Goal: Information Seeking & Learning: Find specific fact

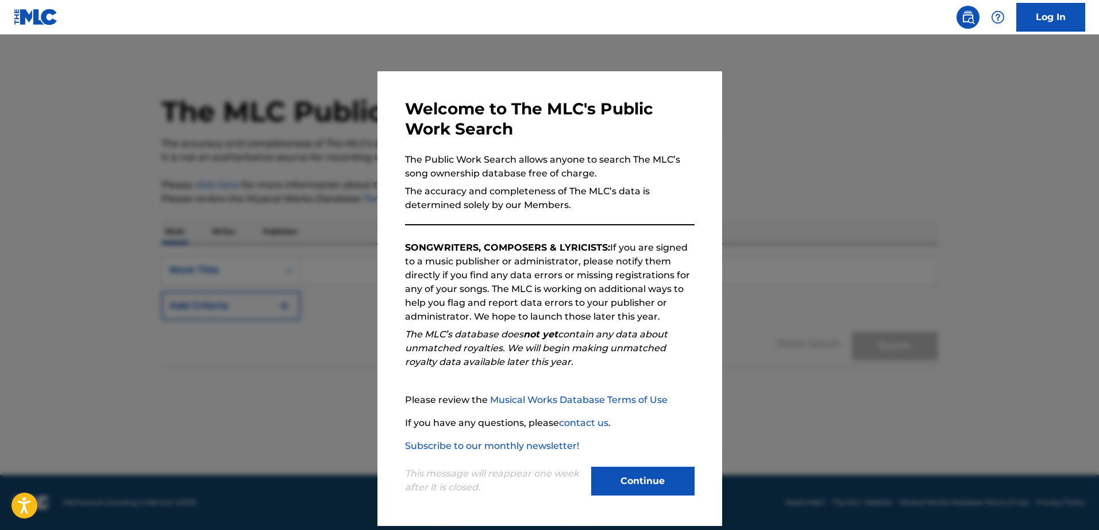
click at [672, 423] on button "Continue" at bounding box center [642, 481] width 103 height 29
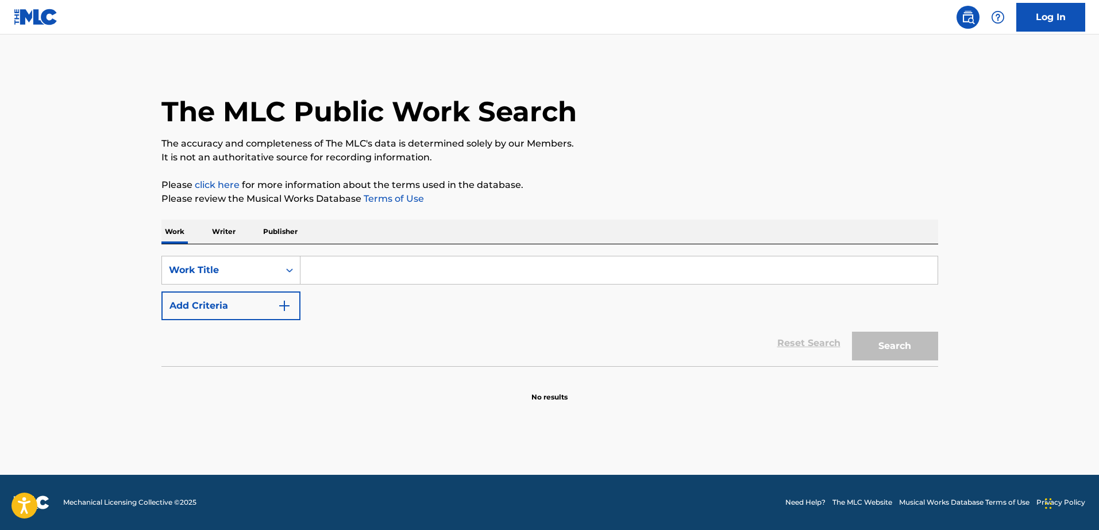
click at [286, 237] on p "Publisher" at bounding box center [280, 231] width 41 height 24
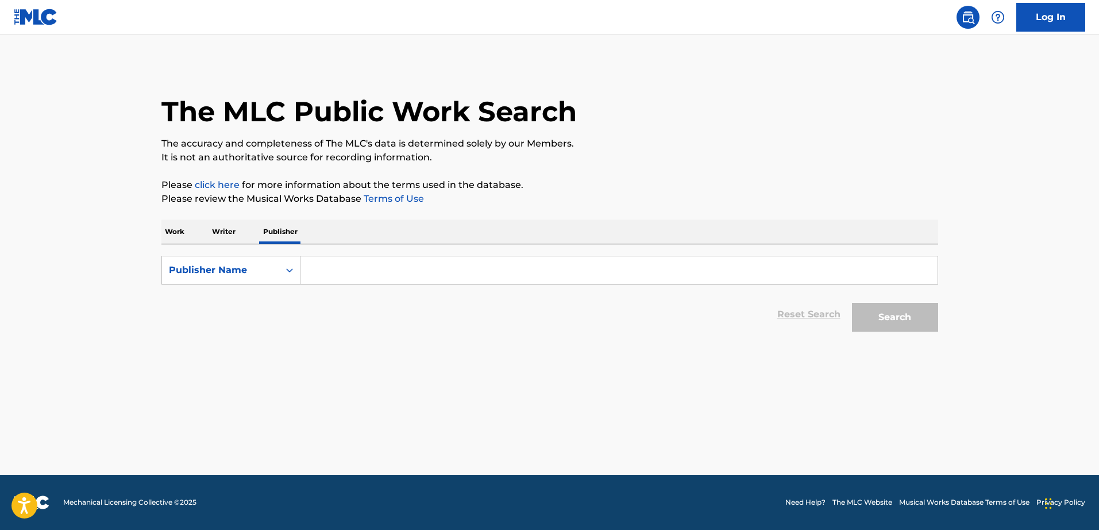
click at [221, 237] on p "Writer" at bounding box center [224, 231] width 30 height 24
click at [190, 230] on div "Work Writer Publisher" at bounding box center [549, 231] width 777 height 24
click at [178, 230] on p "Work" at bounding box center [174, 231] width 26 height 24
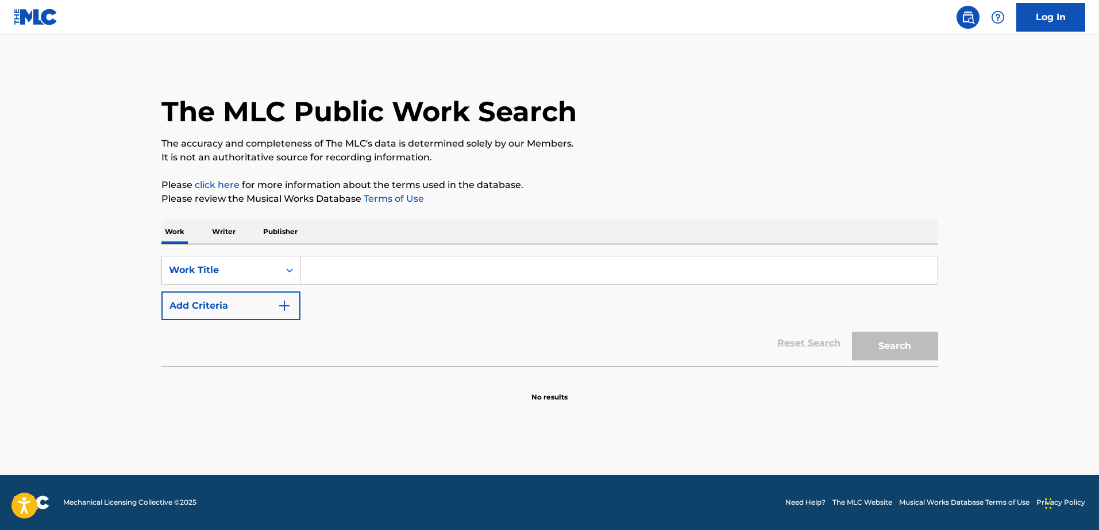
click at [349, 282] on input "Search Form" at bounding box center [618, 270] width 637 height 28
click at [348, 282] on input "Search Form" at bounding box center [618, 270] width 637 height 28
paste input "Heart - Igbo Version"
type input "Heart - Igbo Version"
click at [852, 331] on button "Search" at bounding box center [895, 345] width 86 height 29
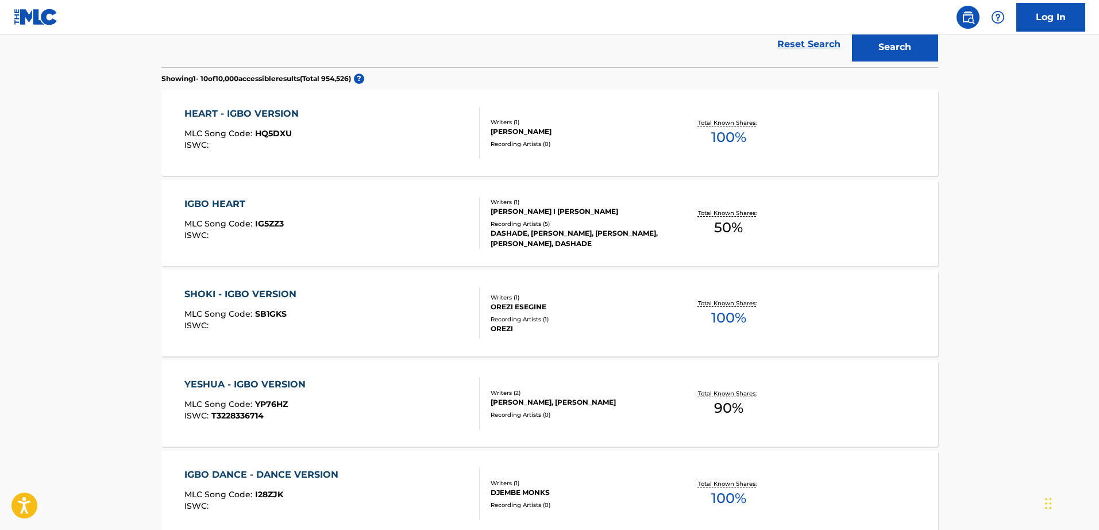
scroll to position [293, 0]
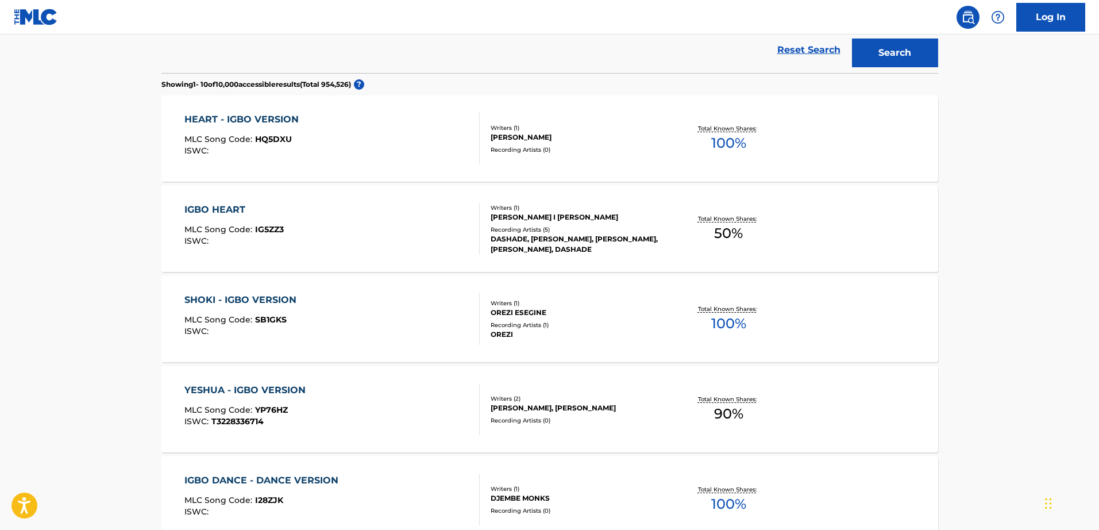
click at [630, 405] on div "[PERSON_NAME], [PERSON_NAME]" at bounding box center [578, 408] width 174 height 10
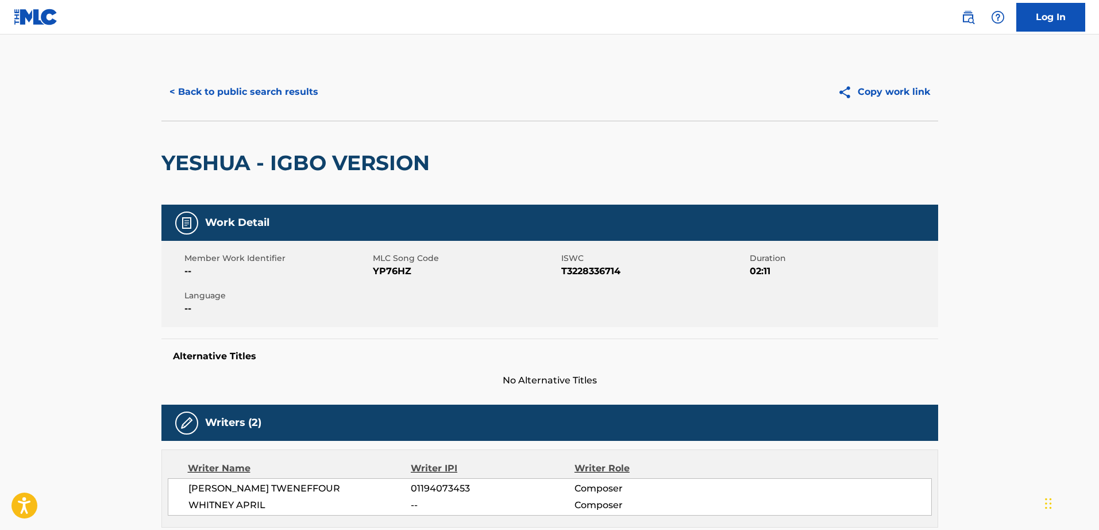
click at [184, 100] on button "< Back to public search results" at bounding box center [243, 92] width 165 height 29
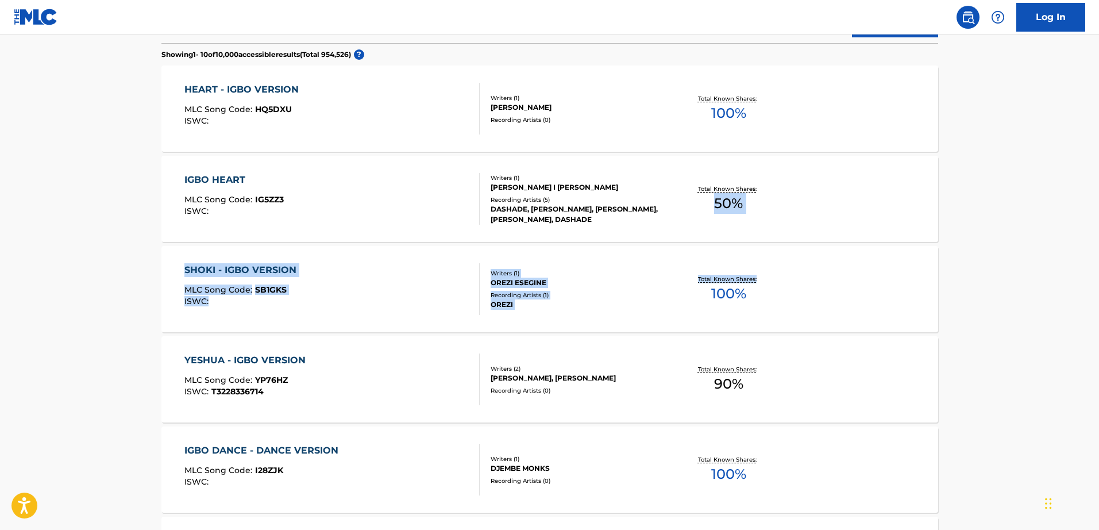
drag, startPoint x: 1098, startPoint y: 268, endPoint x: 1098, endPoint y: 242, distance: 26.4
click at [878, 242] on main "The MLC Public Work Search The accuracy and completeness of The MLC's data is d…" at bounding box center [549, 370] width 1099 height 1317
click at [878, 173] on main "The MLC Public Work Search The accuracy and completeness of The MLC's data is d…" at bounding box center [549, 370] width 1099 height 1317
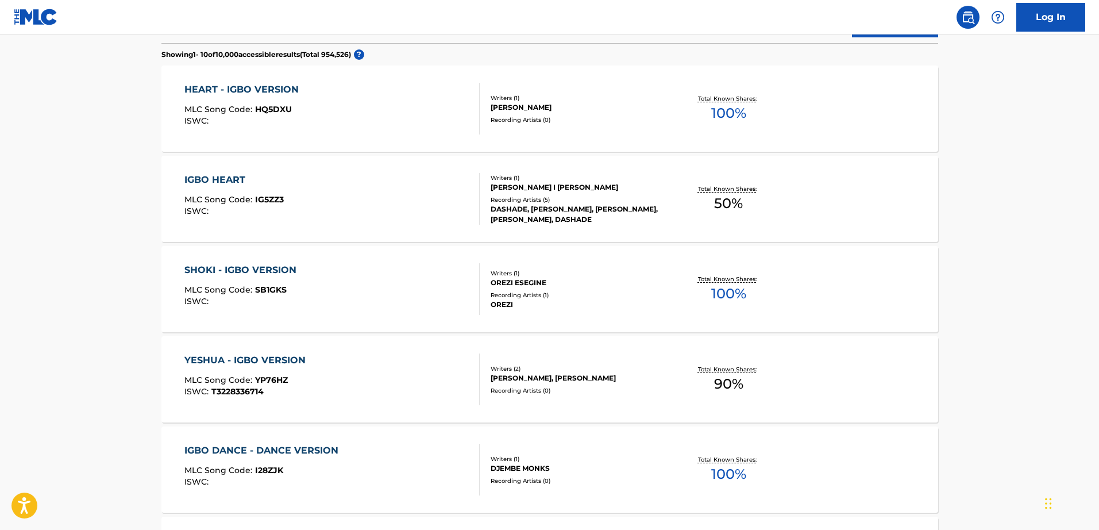
click at [592, 125] on div "HEART - IGBO VERSION MLC Song Code : HQ5DXU ISWC : Writers ( 1 ) [PERSON_NAME] …" at bounding box center [549, 108] width 777 height 86
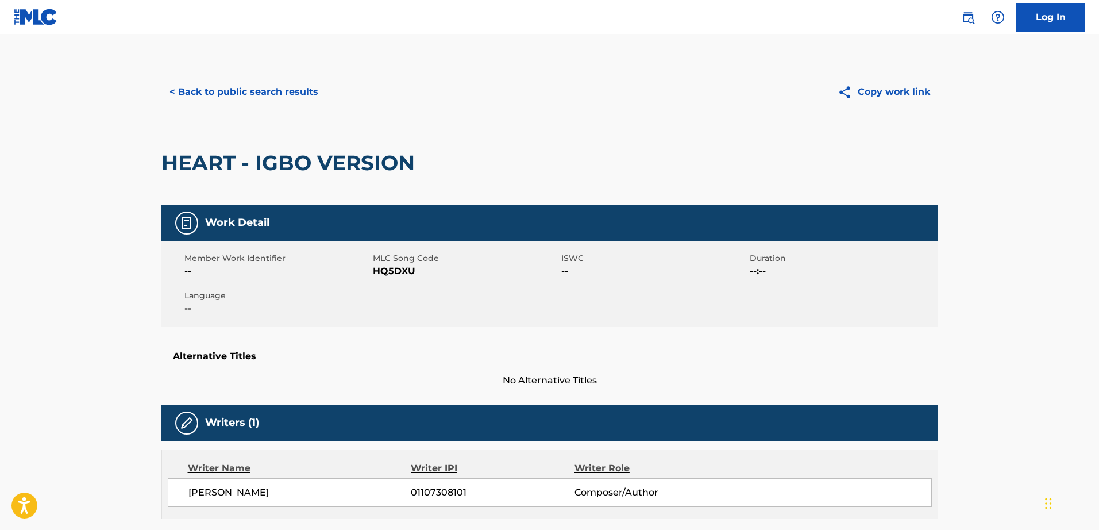
click at [203, 90] on button "< Back to public search results" at bounding box center [243, 92] width 165 height 29
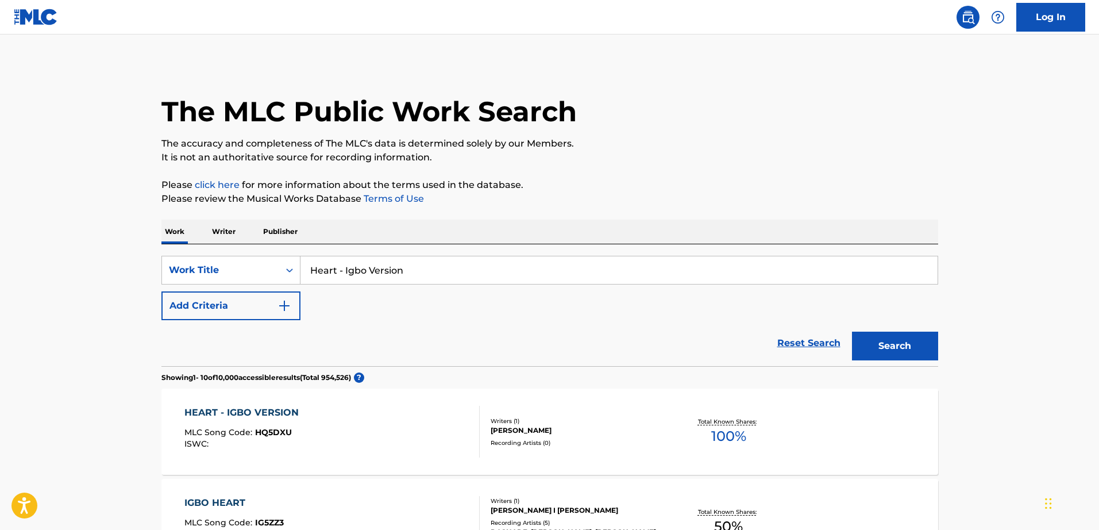
click at [210, 232] on p "Writer" at bounding box center [224, 231] width 30 height 24
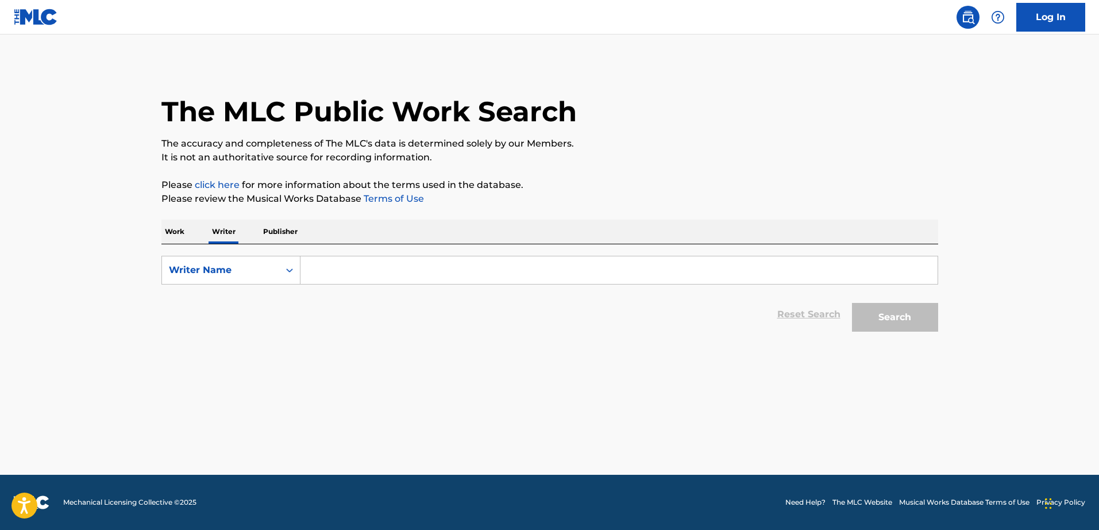
click at [325, 270] on input "Search Form" at bounding box center [618, 270] width 637 height 28
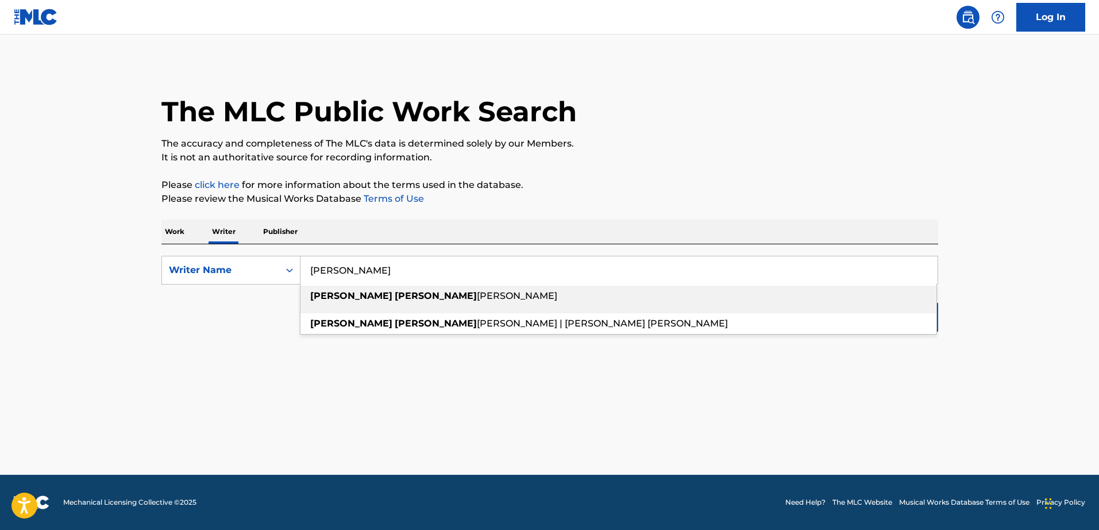
click at [395, 294] on strong "[PERSON_NAME]" at bounding box center [436, 295] width 82 height 11
type input "[PERSON_NAME]"
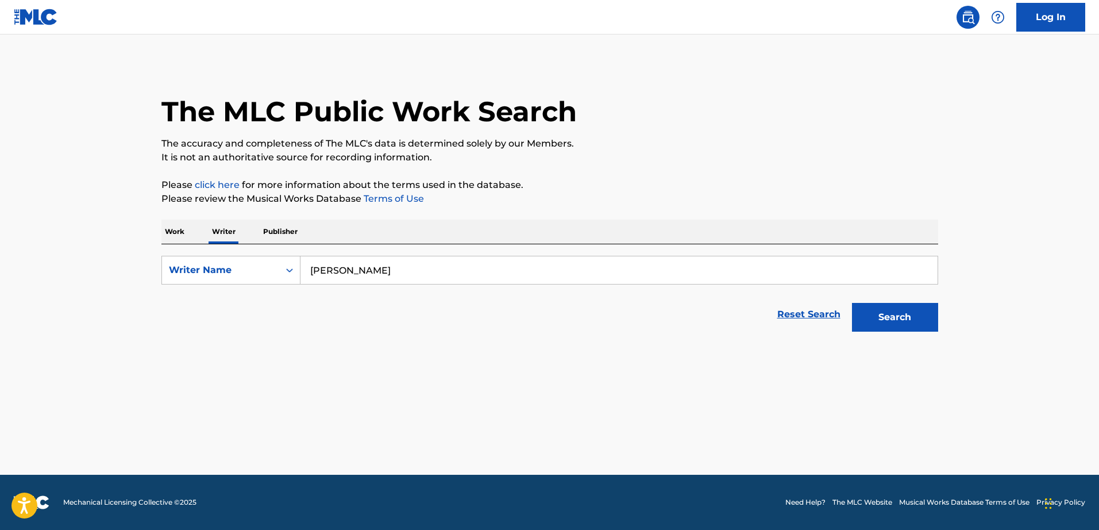
click at [878, 320] on button "Search" at bounding box center [895, 317] width 86 height 29
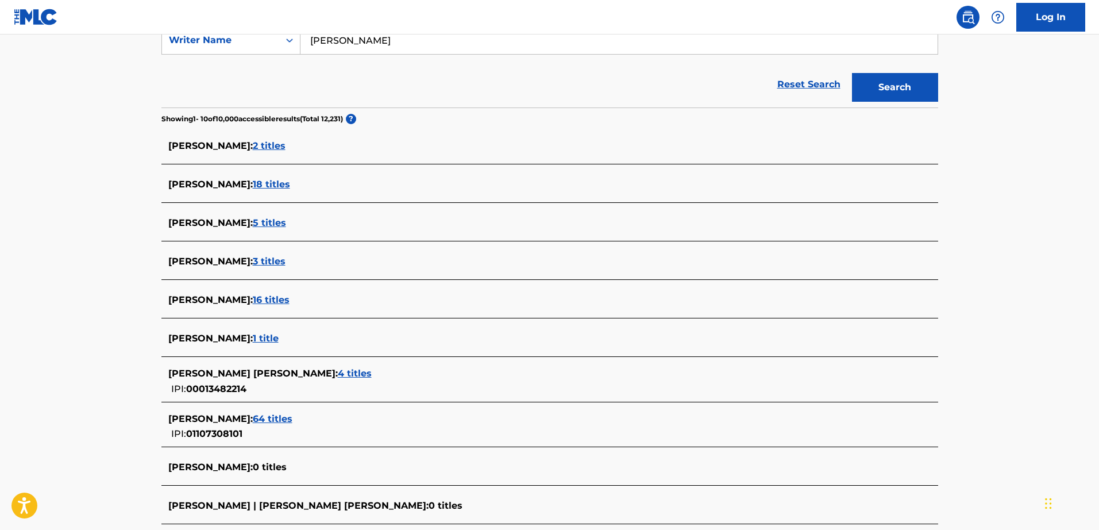
scroll to position [225, 0]
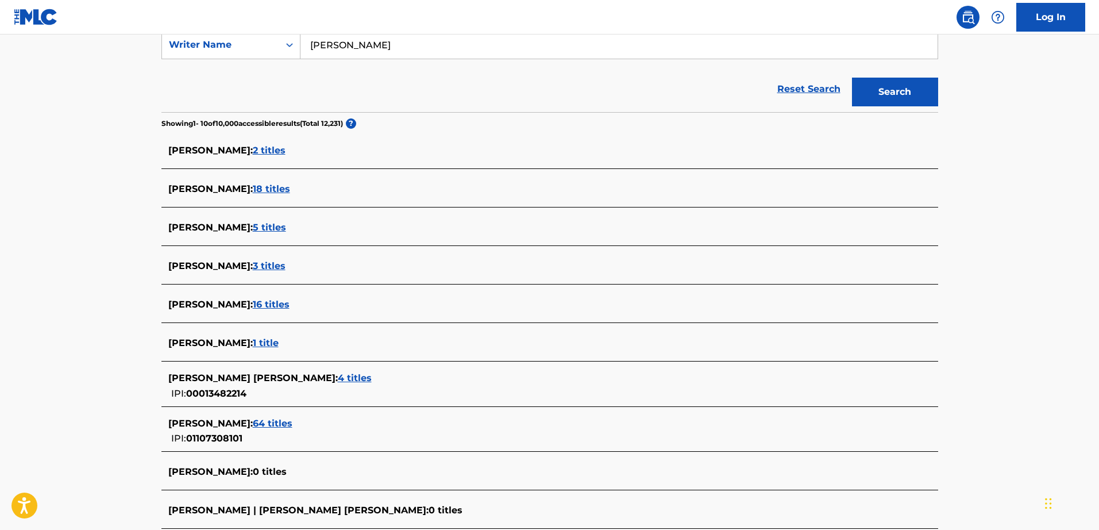
click at [253, 306] on span "16 titles" at bounding box center [271, 304] width 37 height 11
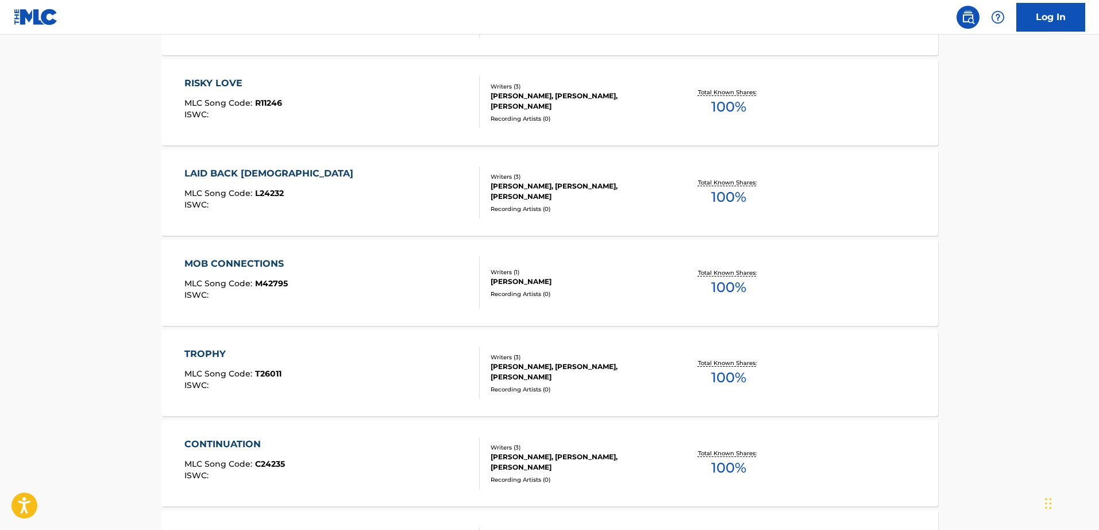
scroll to position [0, 0]
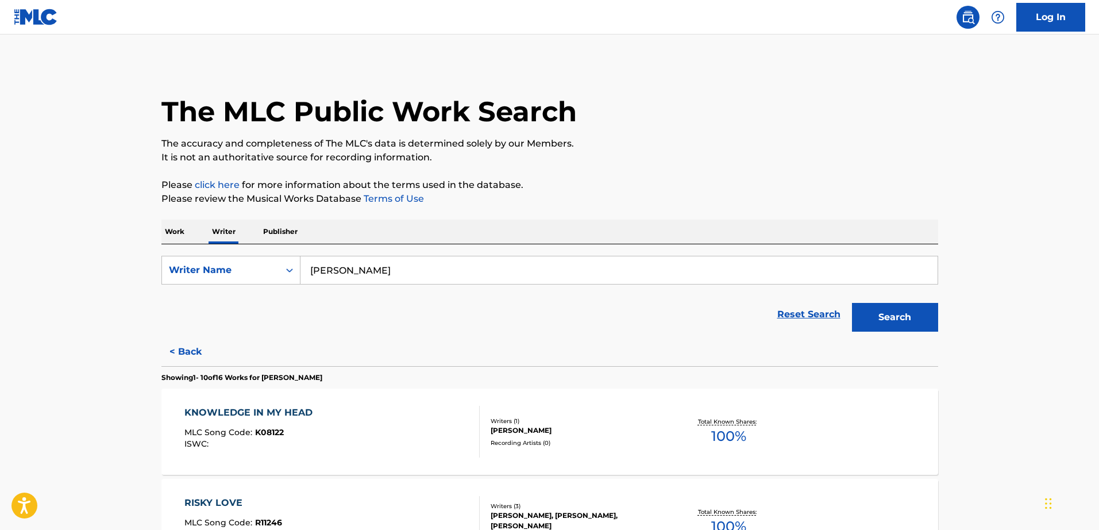
click at [878, 313] on button "Search" at bounding box center [895, 317] width 86 height 29
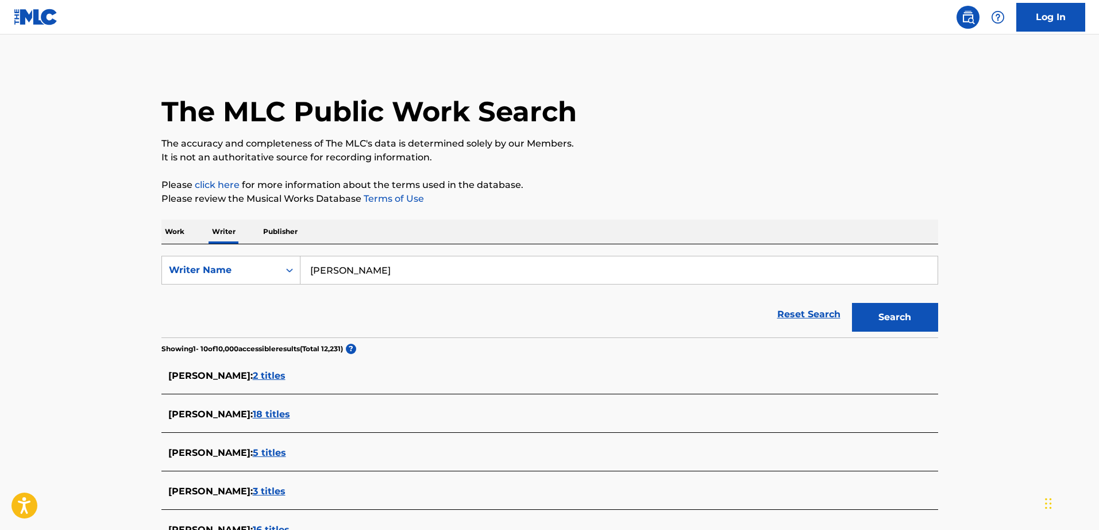
click at [270, 370] on span "2 titles" at bounding box center [269, 375] width 33 height 11
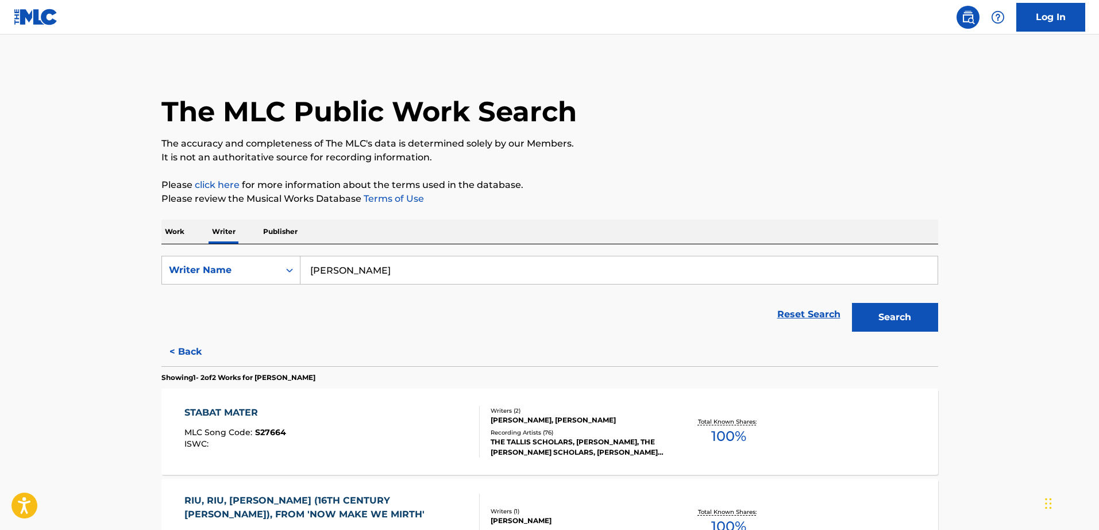
click at [878, 310] on button "Search" at bounding box center [895, 317] width 86 height 29
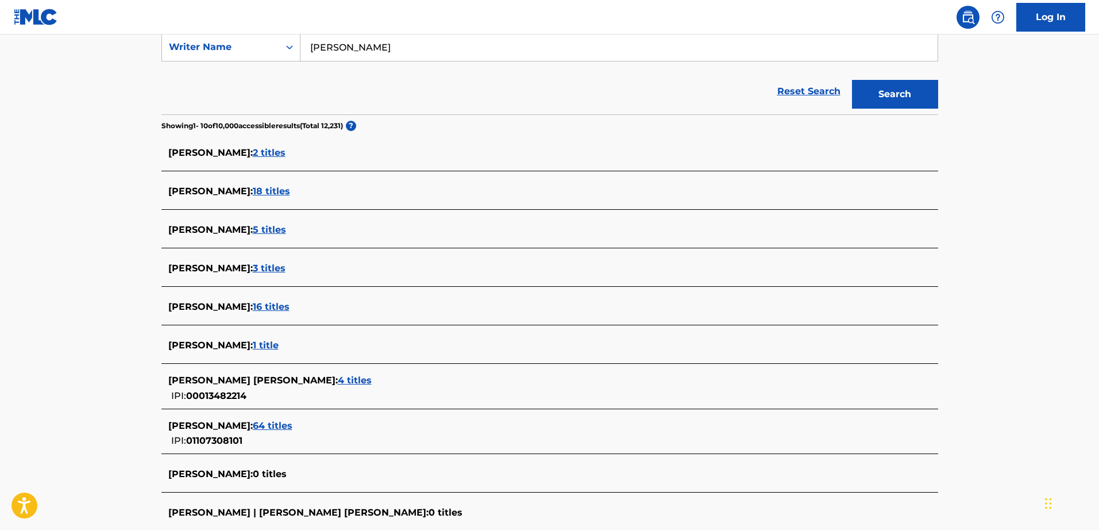
scroll to position [251, 0]
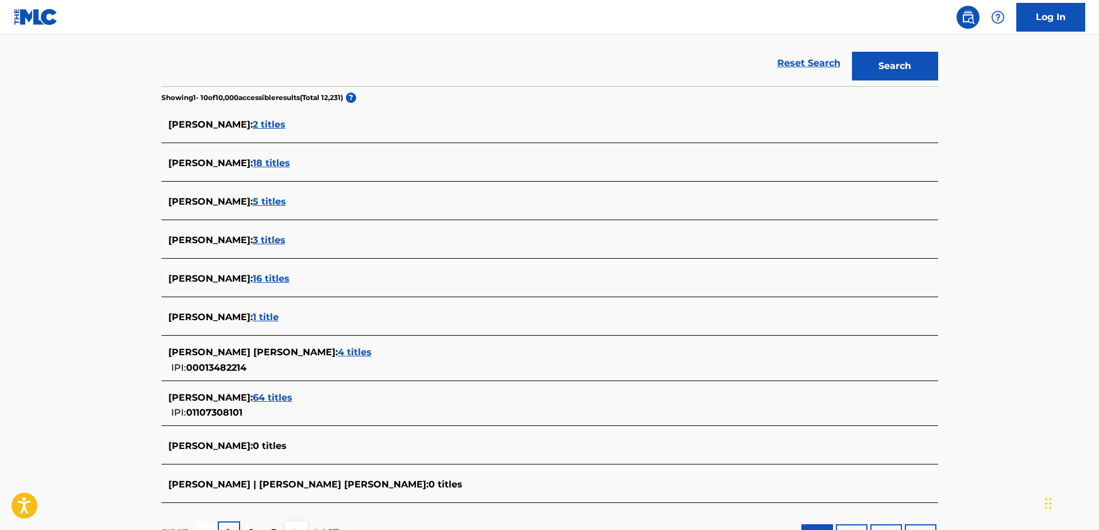
click at [278, 398] on span "64 titles" at bounding box center [273, 397] width 40 height 11
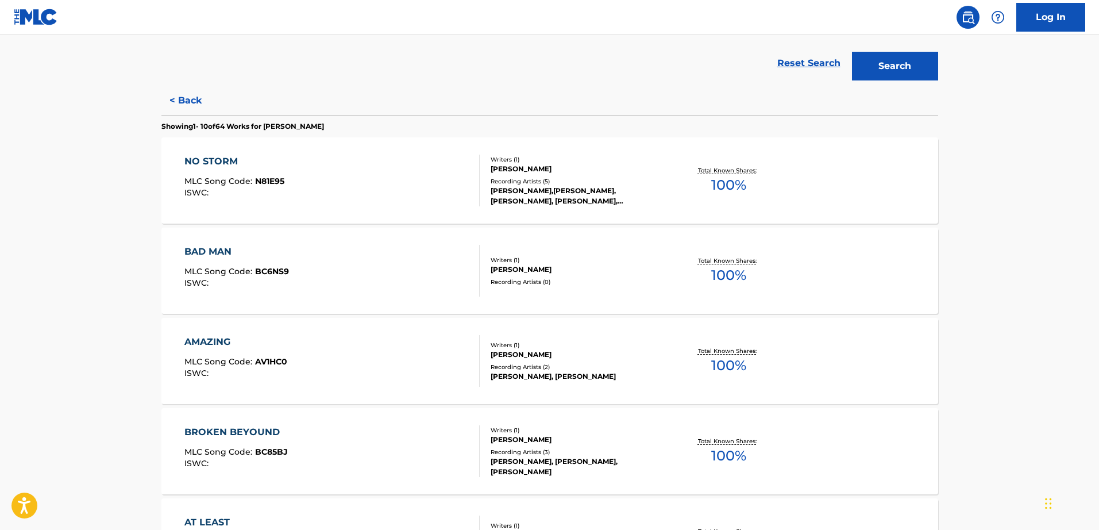
click at [637, 201] on div "[PERSON_NAME],[PERSON_NAME], [PERSON_NAME], [PERSON_NAME], [PERSON_NAME], [PERS…" at bounding box center [578, 196] width 174 height 21
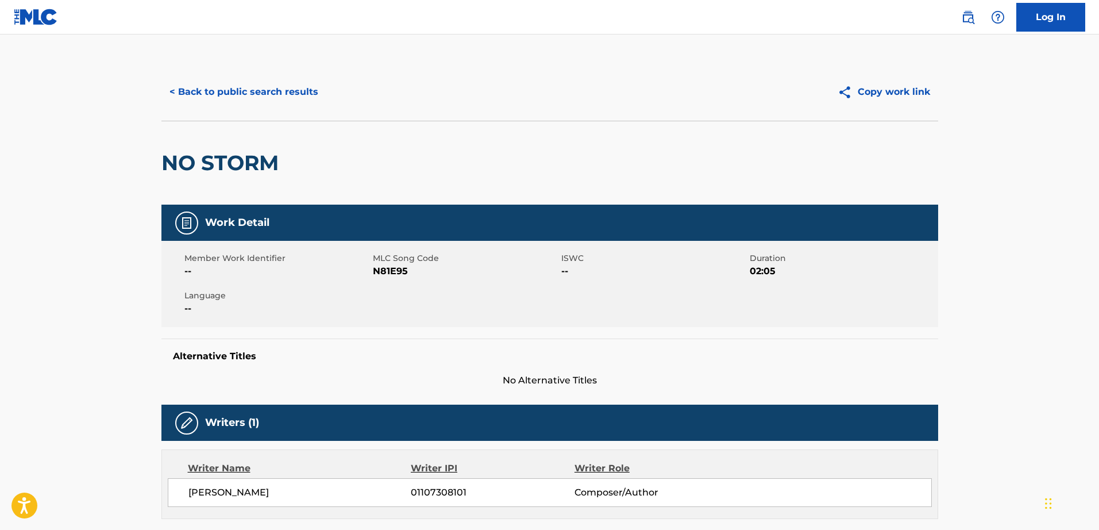
click at [204, 98] on button "< Back to public search results" at bounding box center [243, 92] width 165 height 29
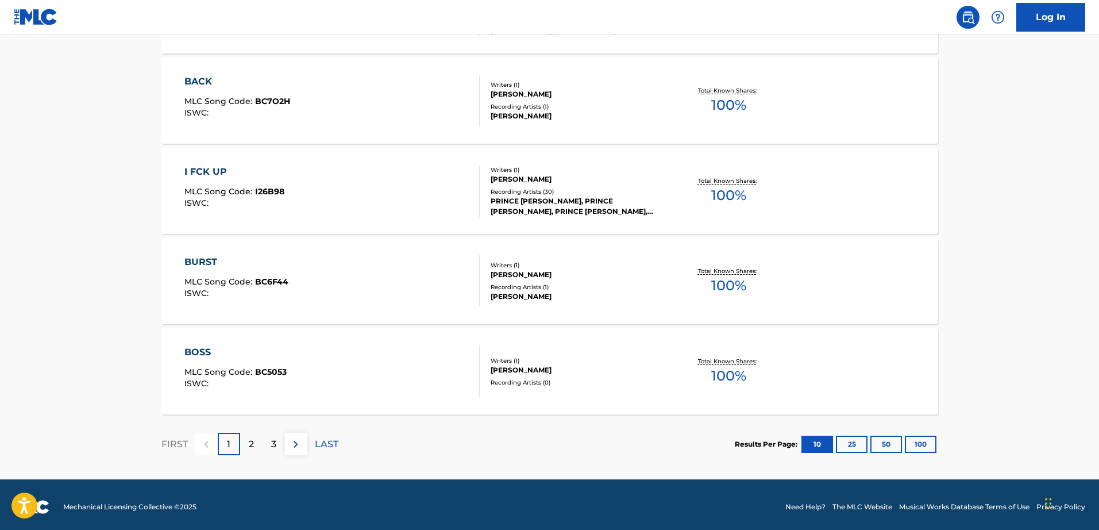
scroll to position [877, 0]
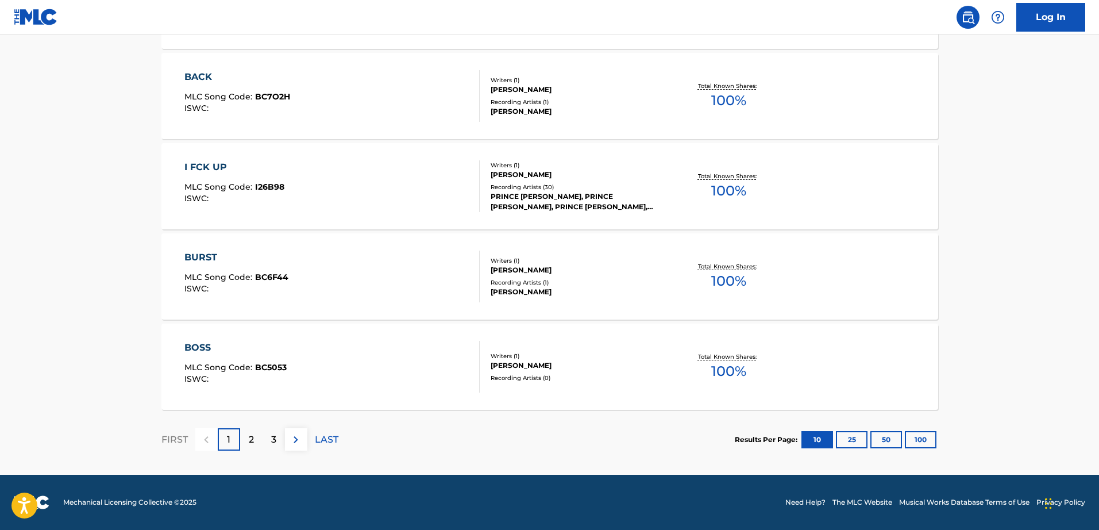
click at [300, 423] on img at bounding box center [296, 440] width 14 height 14
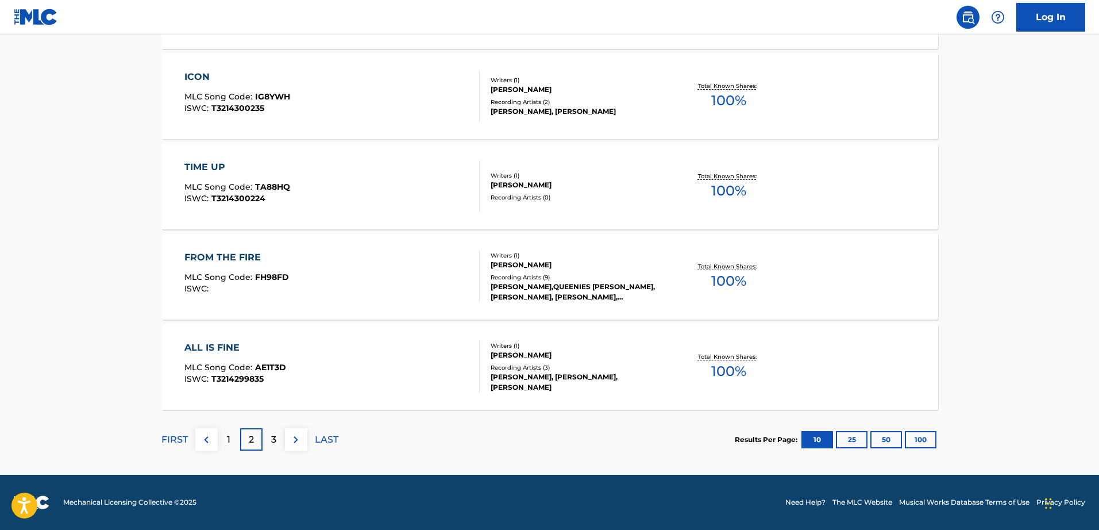
click at [300, 423] on img at bounding box center [296, 440] width 14 height 14
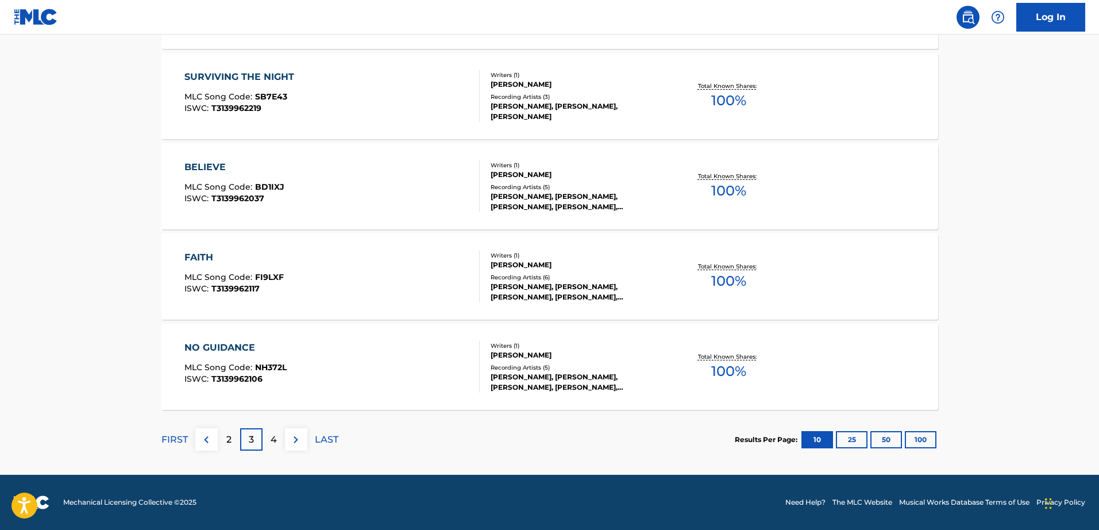
click at [301, 423] on img at bounding box center [296, 440] width 14 height 14
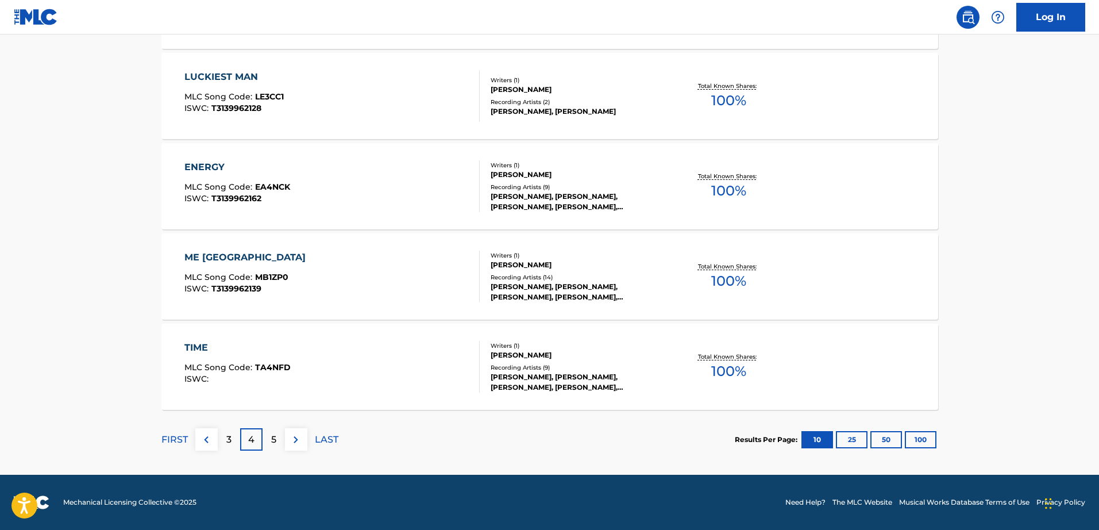
click at [301, 423] on img at bounding box center [296, 440] width 14 height 14
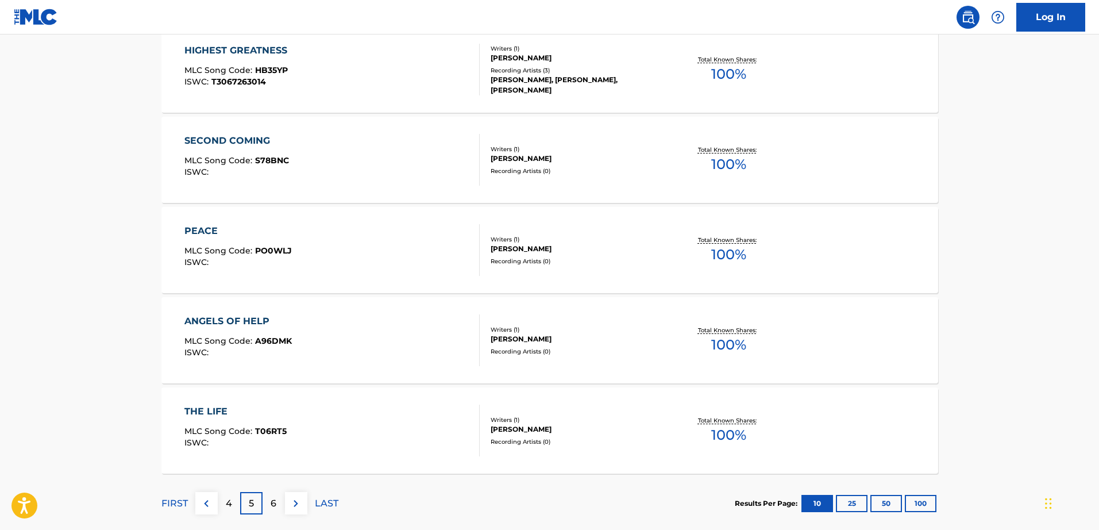
scroll to position [823, 0]
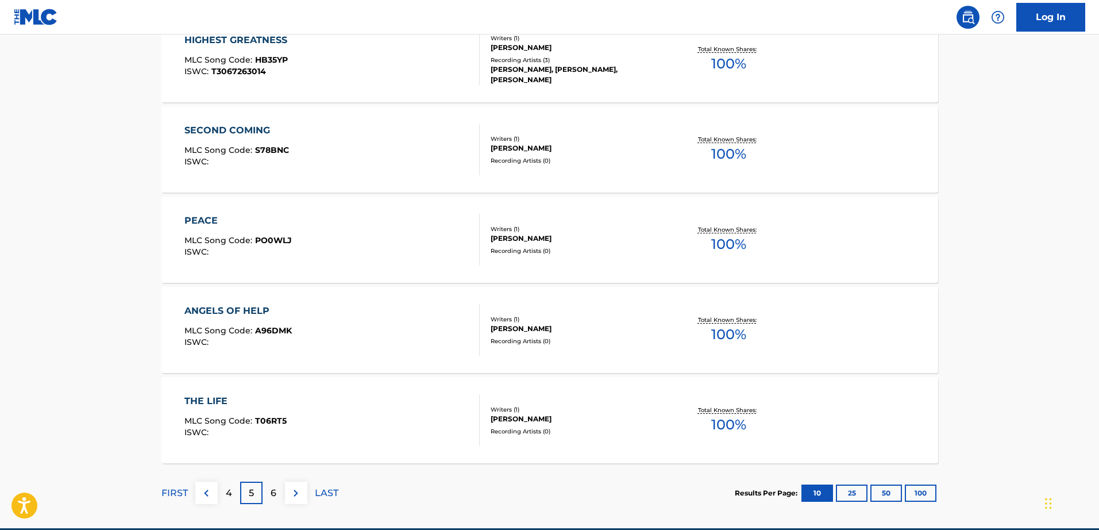
click at [580, 163] on div "Recording Artists ( 0 )" at bounding box center [578, 160] width 174 height 9
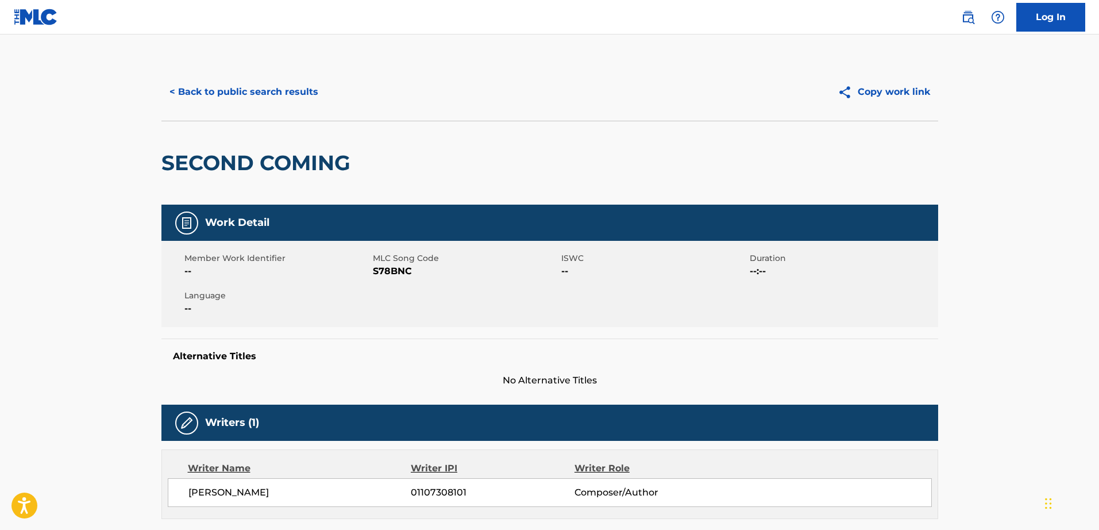
click at [228, 84] on button "< Back to public search results" at bounding box center [243, 92] width 165 height 29
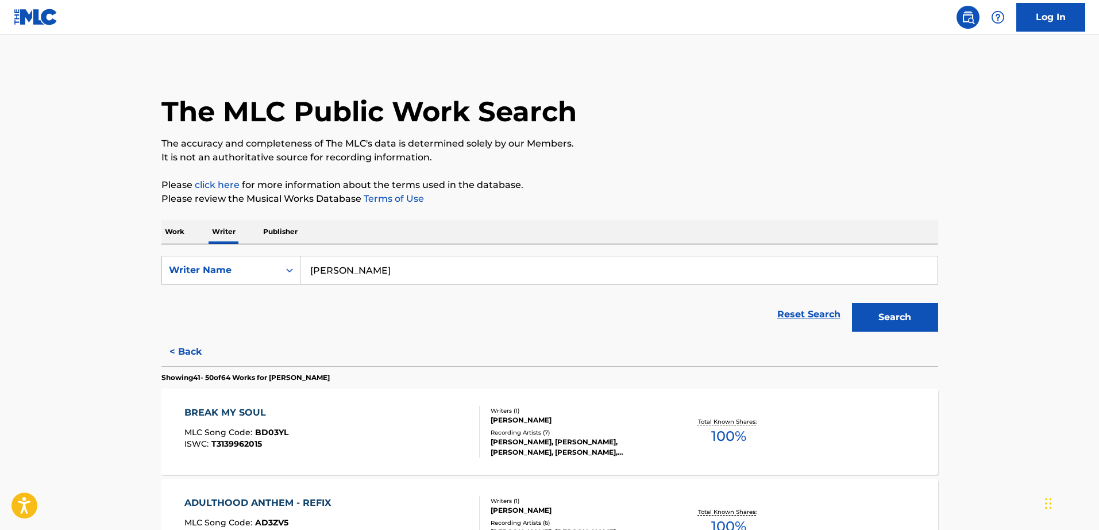
click at [287, 234] on p "Publisher" at bounding box center [280, 231] width 41 height 24
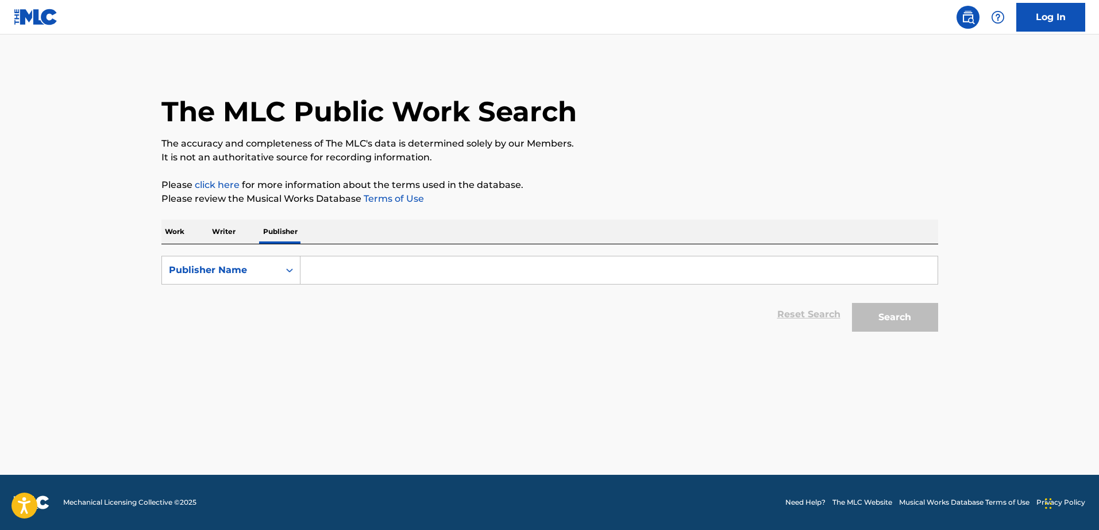
click at [406, 267] on input "Search Form" at bounding box center [618, 270] width 637 height 28
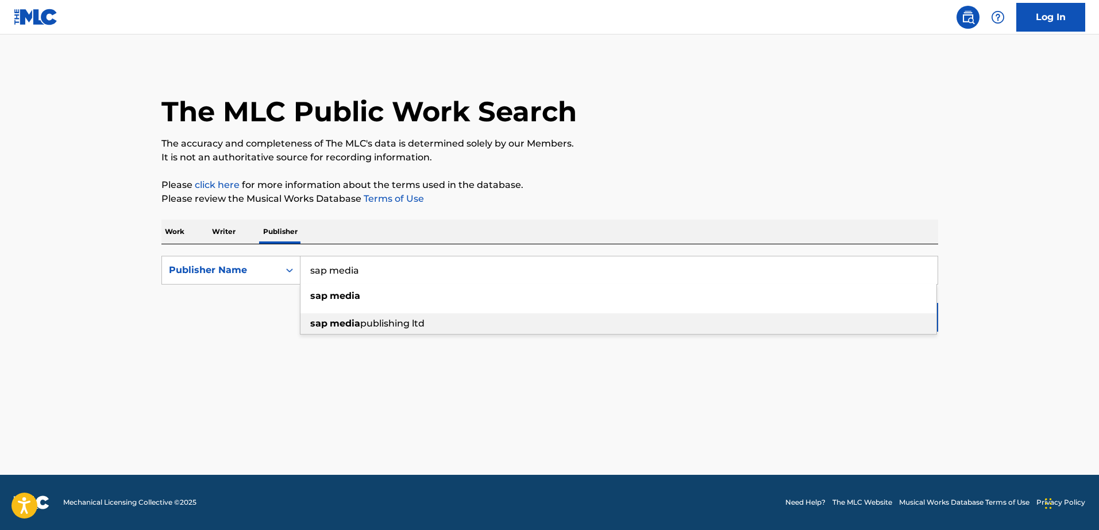
click at [403, 322] on span "publishing ltd" at bounding box center [392, 323] width 64 height 11
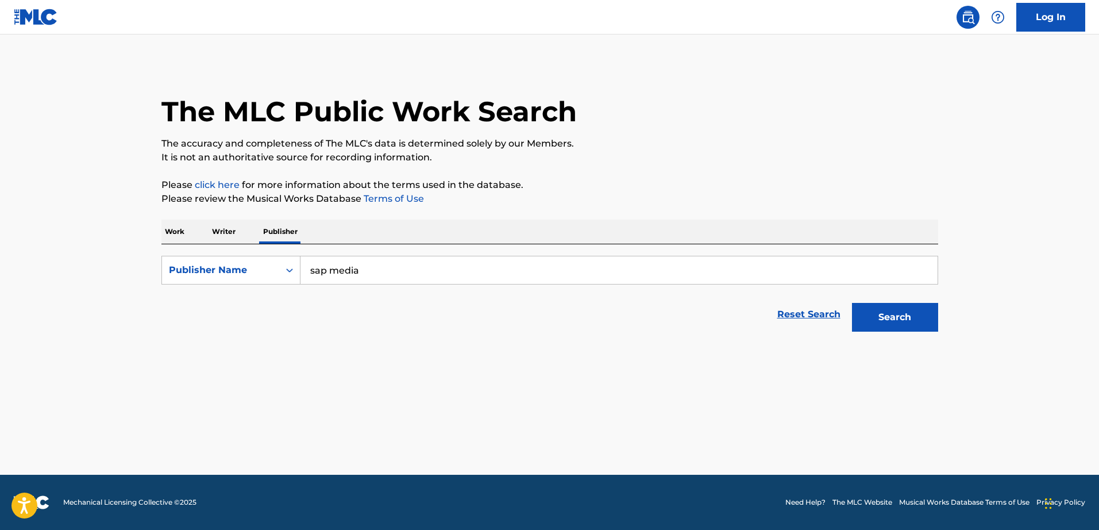
type input "sap media publishing ltd"
click at [878, 310] on button "Search" at bounding box center [895, 317] width 86 height 29
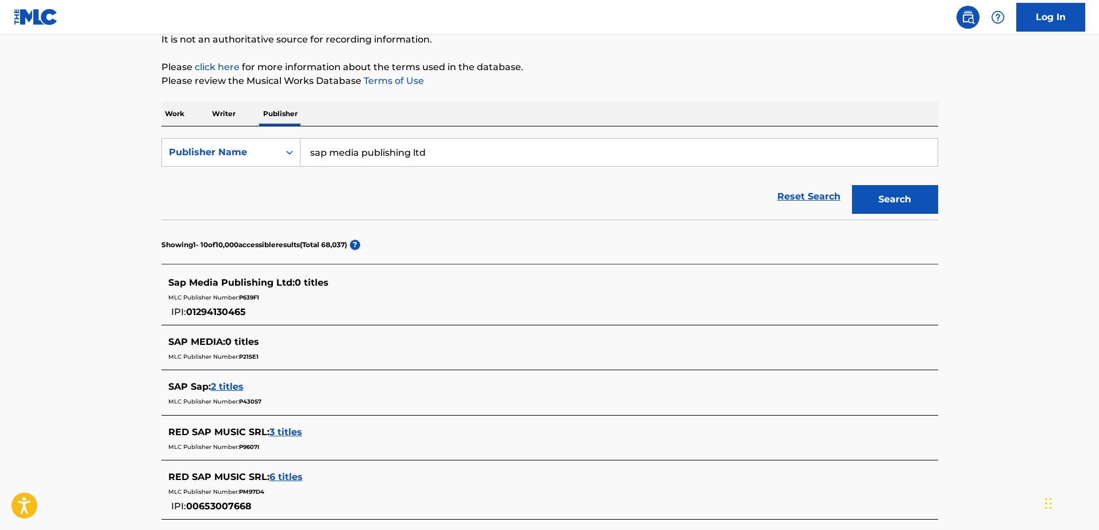
scroll to position [38, 0]
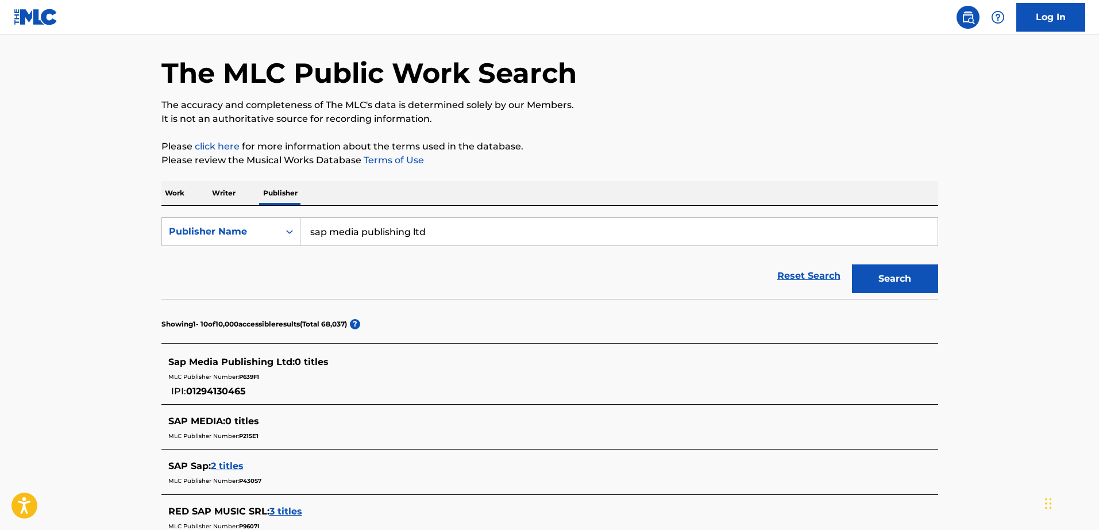
click at [878, 284] on button "Search" at bounding box center [895, 278] width 86 height 29
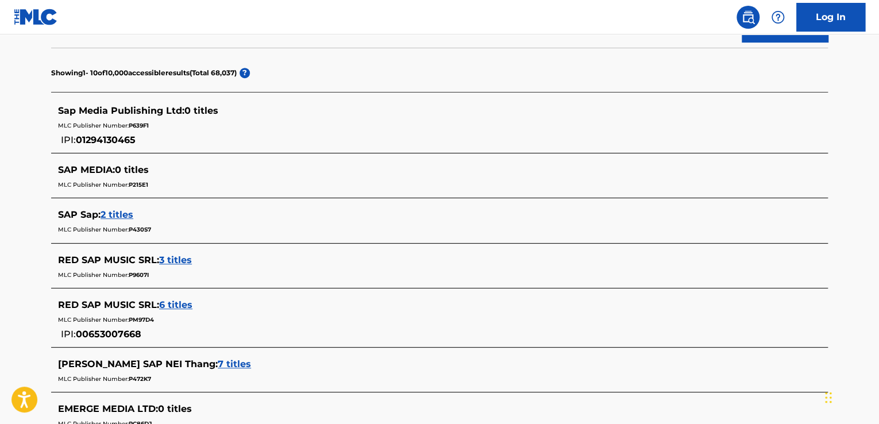
scroll to position [291, 0]
click at [128, 214] on span "2 titles" at bounding box center [117, 213] width 33 height 11
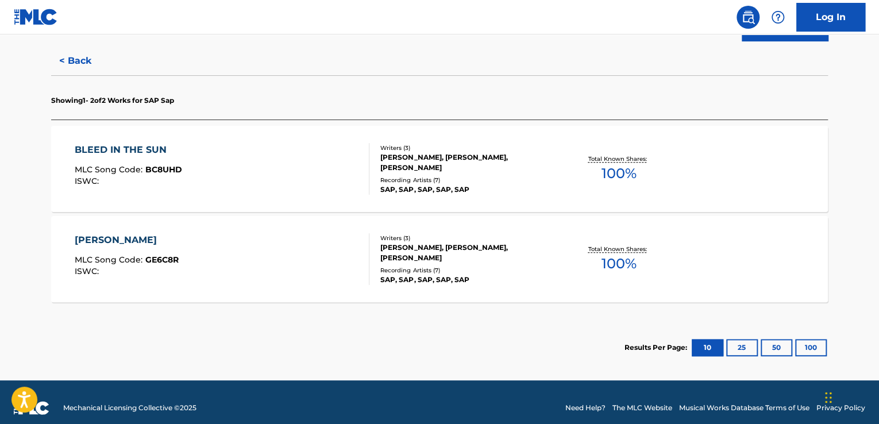
click at [151, 138] on div "BLEED IN THE SUN MLC Song Code : BC8UHD ISWC : Writers ( 3 ) [PERSON_NAME], [PE…" at bounding box center [439, 169] width 777 height 86
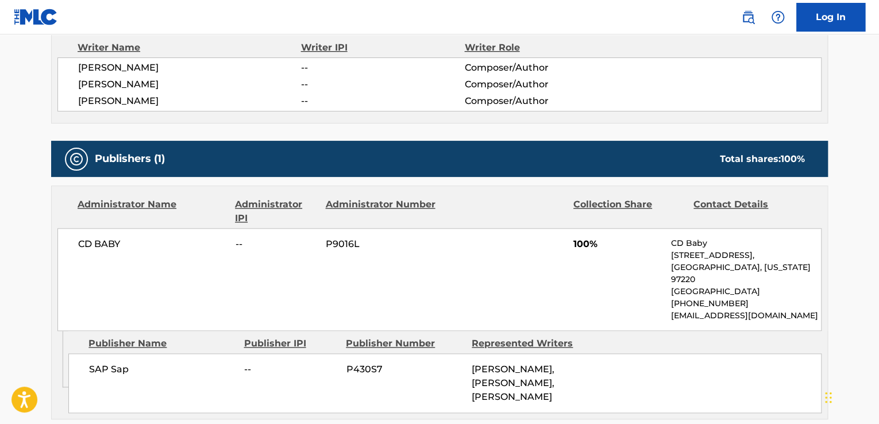
scroll to position [332, 0]
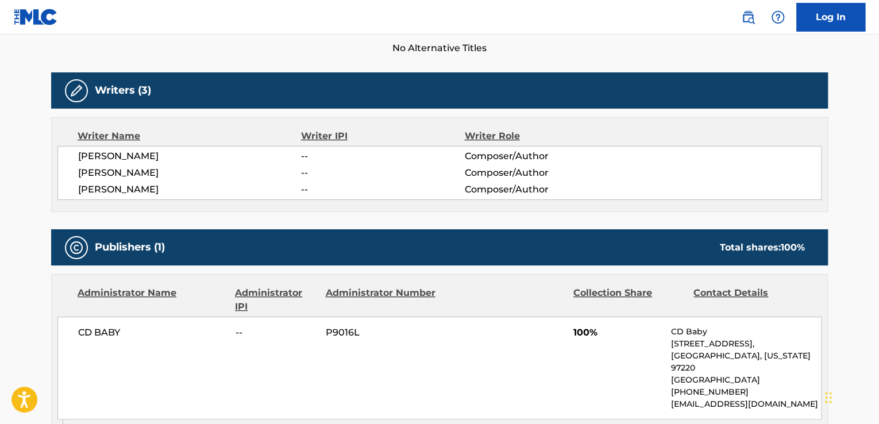
click at [734, 290] on div "Contact Details" at bounding box center [748, 300] width 111 height 28
click at [349, 286] on div "Administrator Number" at bounding box center [380, 300] width 111 height 28
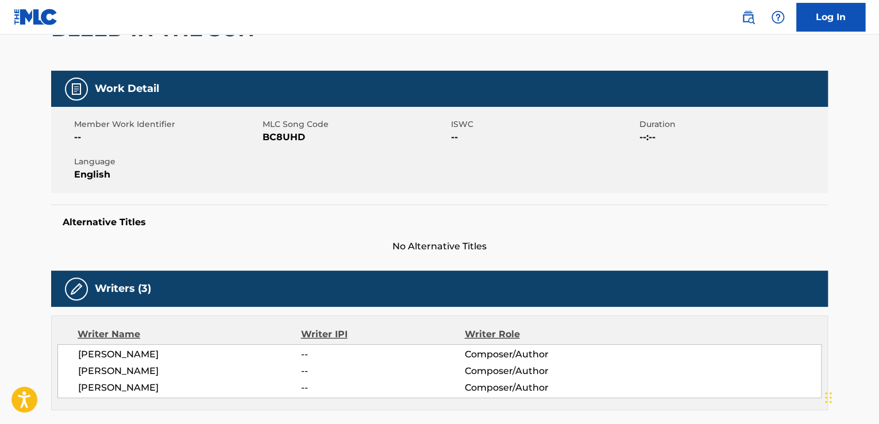
scroll to position [136, 0]
